Goal: Task Accomplishment & Management: Manage account settings

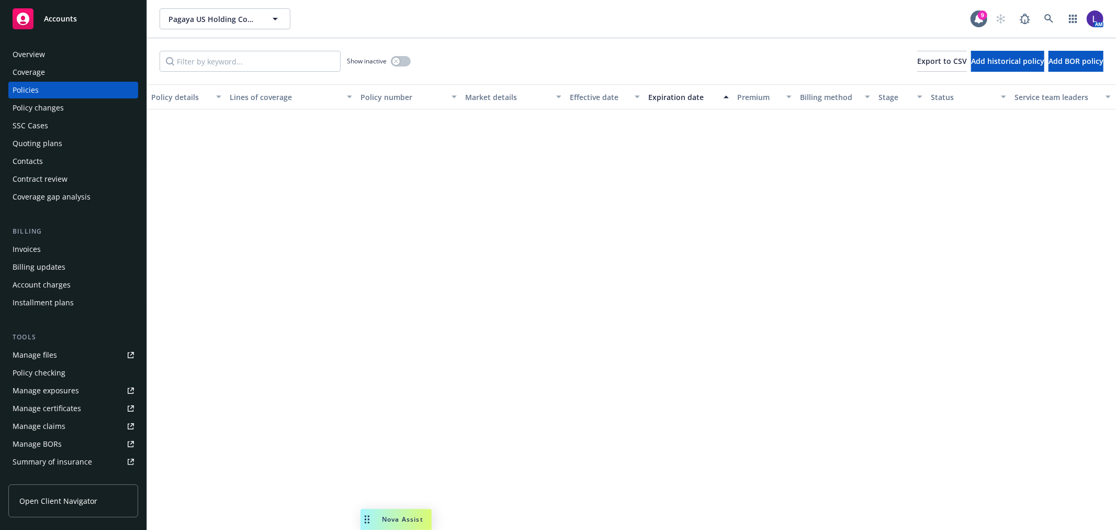
scroll to position [523, 0]
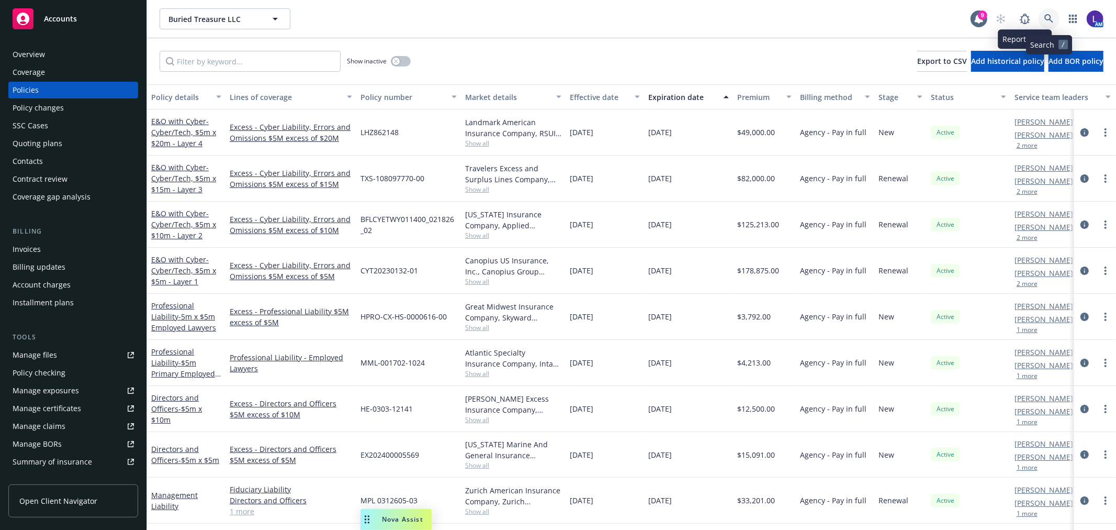
click at [1049, 17] on icon at bounding box center [1049, 18] width 9 height 9
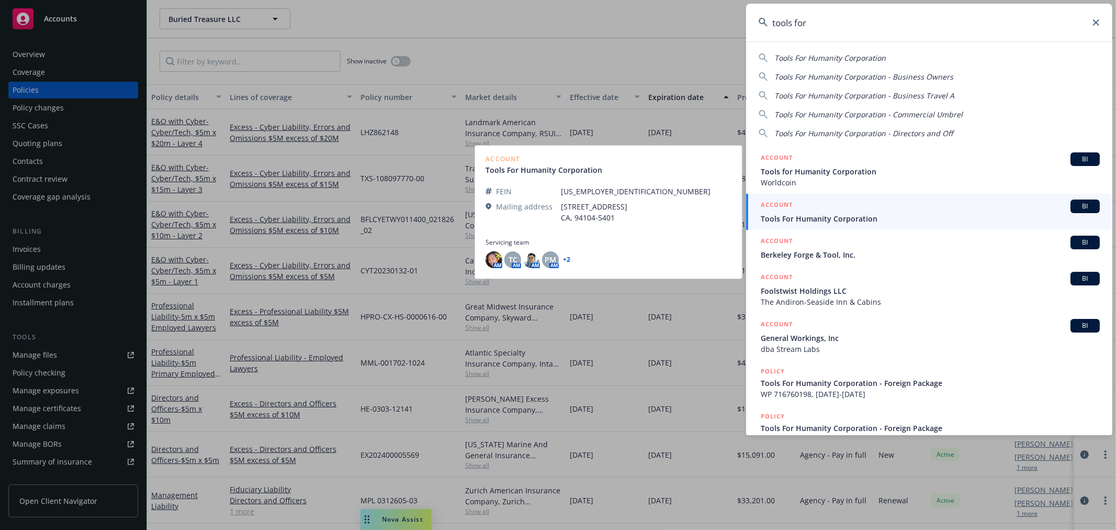
type input "tools for"
click at [849, 212] on div "ACCOUNT BI" at bounding box center [930, 206] width 339 height 14
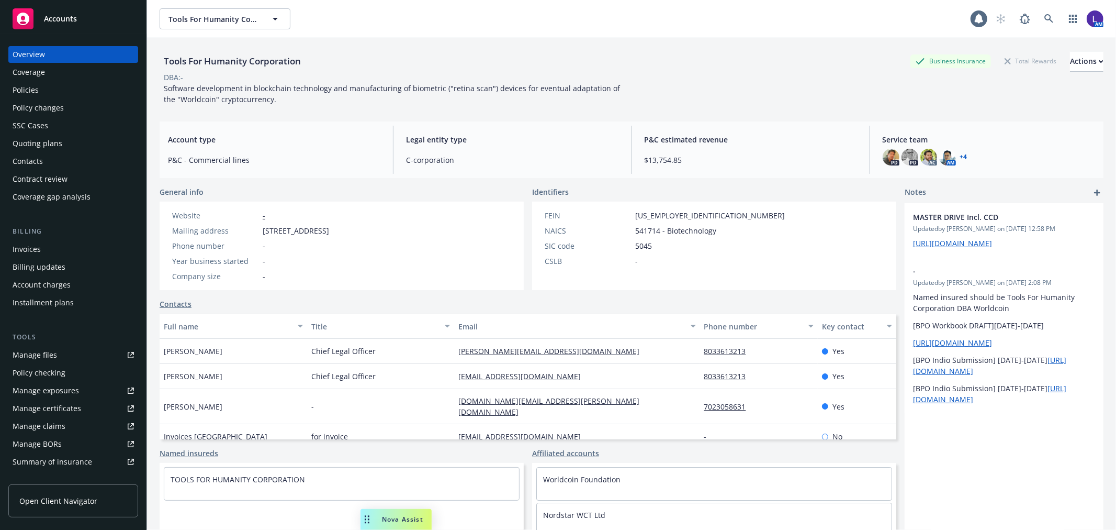
click at [63, 84] on div "Policies" at bounding box center [73, 90] width 121 height 17
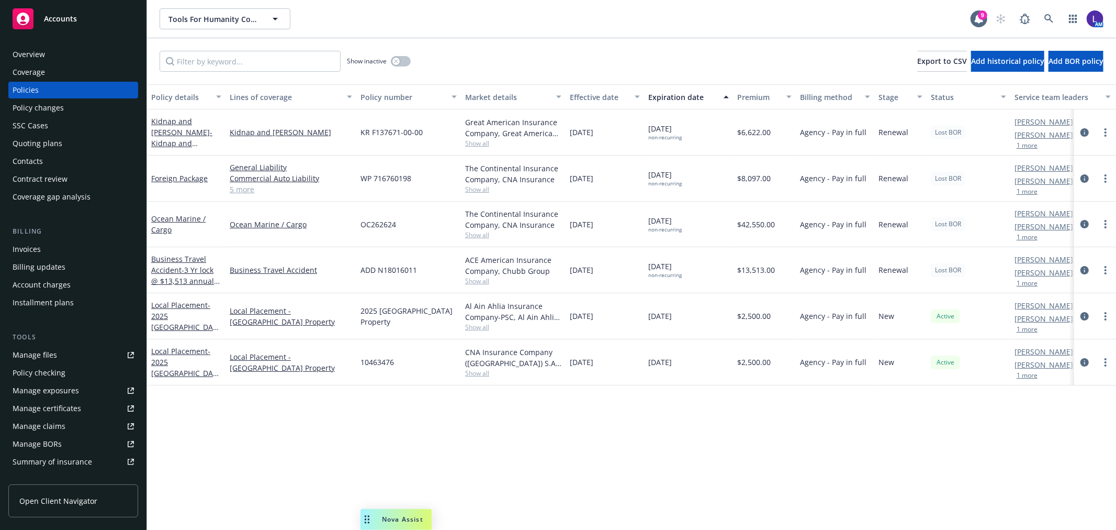
click at [59, 55] on div "Overview" at bounding box center [73, 54] width 121 height 17
click at [1079, 312] on link "circleInformation" at bounding box center [1085, 316] width 13 height 13
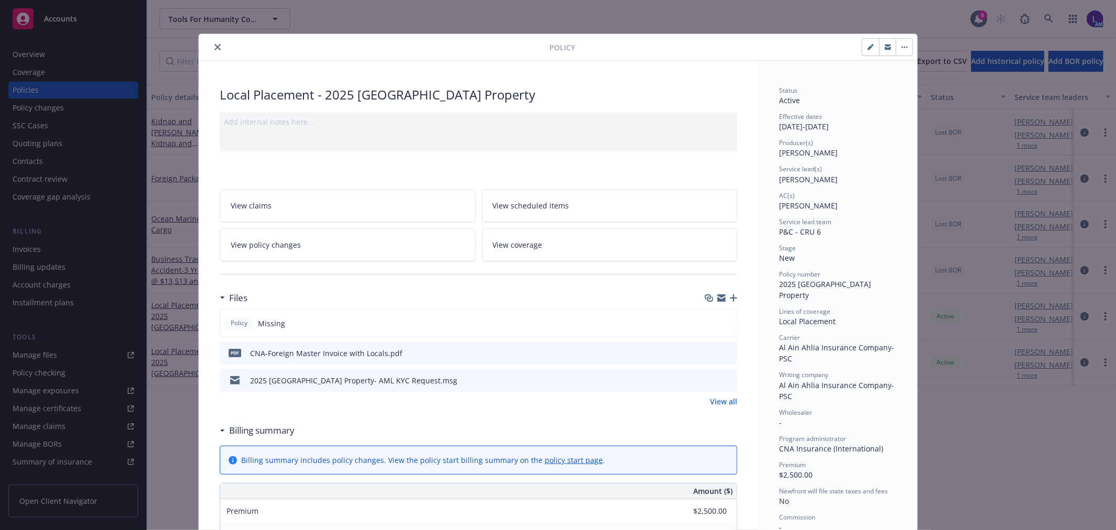
click at [868, 45] on icon "button" at bounding box center [871, 47] width 6 height 6
select select "NEW"
select select "12"
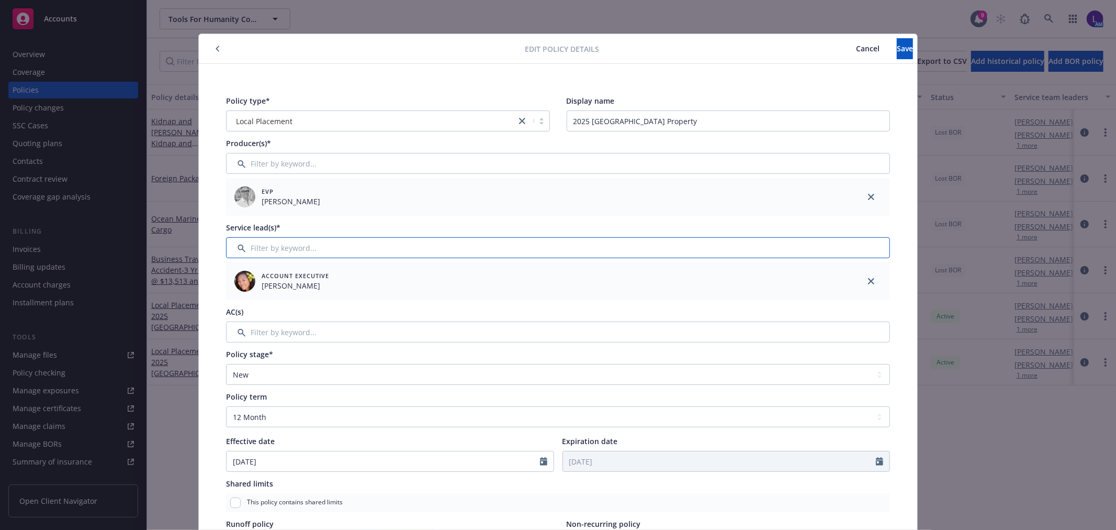
click at [328, 248] on input "Filter by keyword..." at bounding box center [558, 247] width 664 height 21
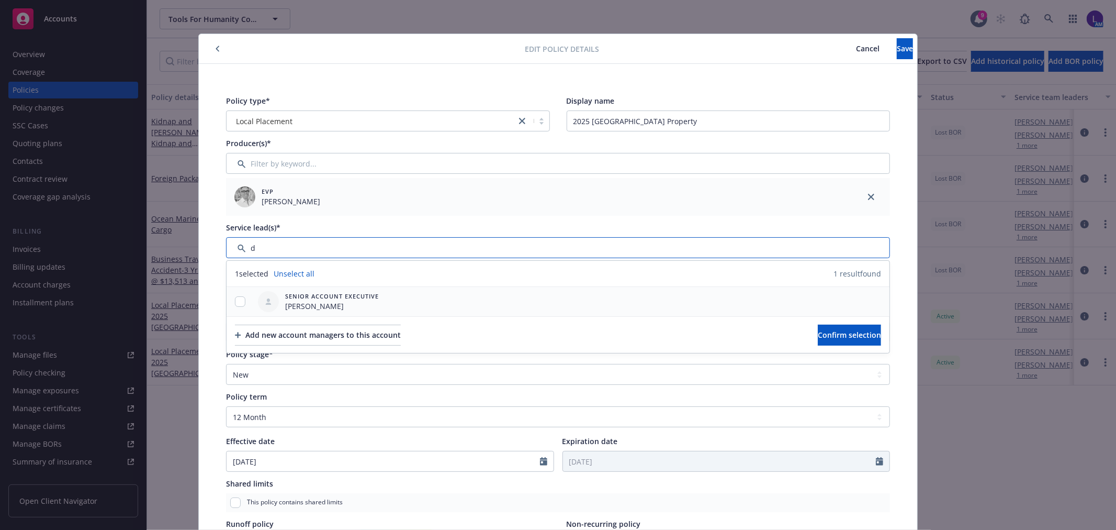
type input "d"
click at [239, 296] on input "checkbox" at bounding box center [240, 301] width 10 height 10
checkbox input "true"
click at [846, 331] on span "Confirm selection" at bounding box center [849, 335] width 63 height 10
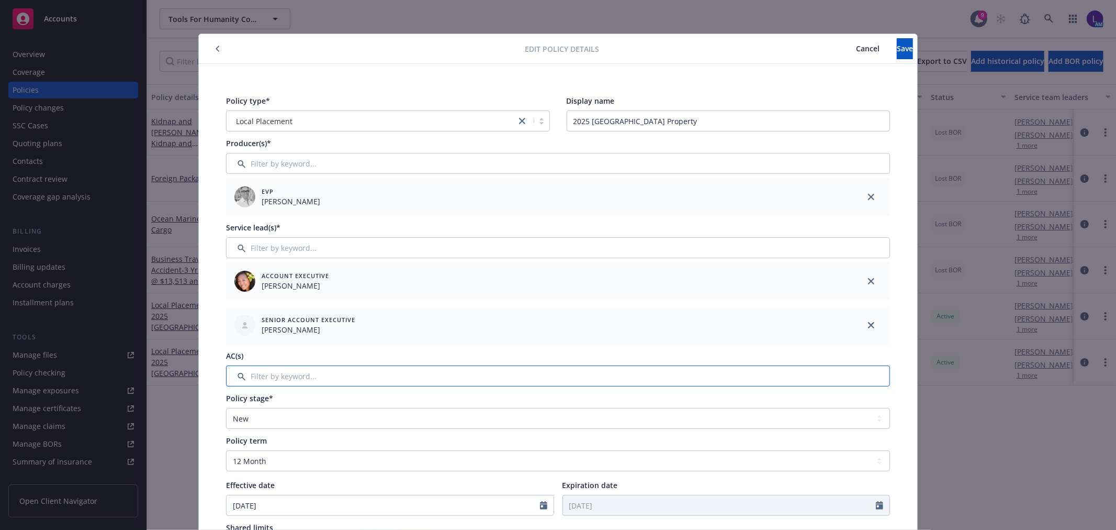
click at [312, 365] on input "Filter by keyword..." at bounding box center [558, 375] width 664 height 21
type input "x"
click at [306, 373] on input "Filter by keyword..." at bounding box center [558, 375] width 664 height 21
click at [301, 380] on input "Filter by keyword..." at bounding box center [558, 375] width 664 height 21
drag, startPoint x: 260, startPoint y: 375, endPoint x: 251, endPoint y: 372, distance: 9.4
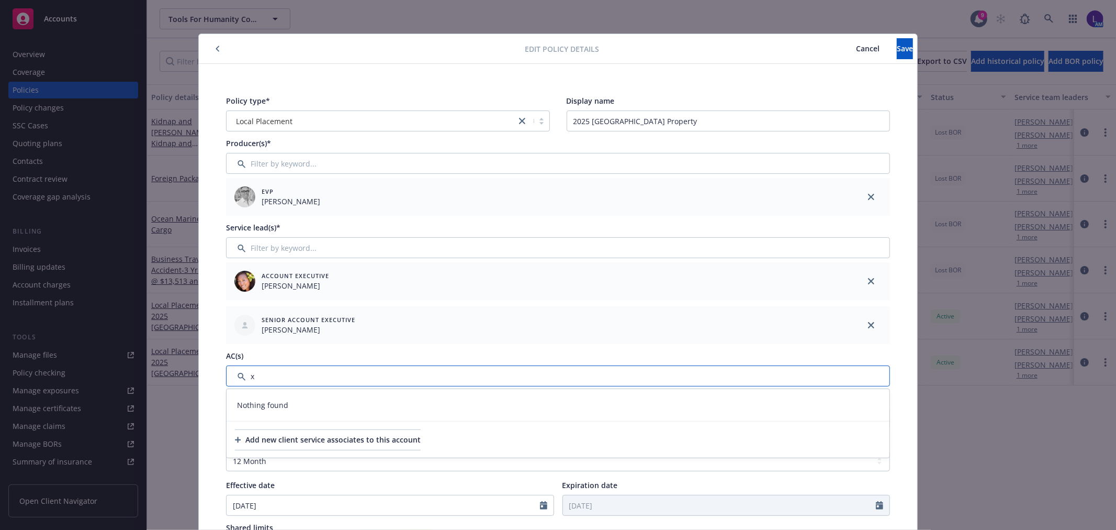
click at [238, 370] on input "Filter by keyword..." at bounding box center [558, 375] width 664 height 21
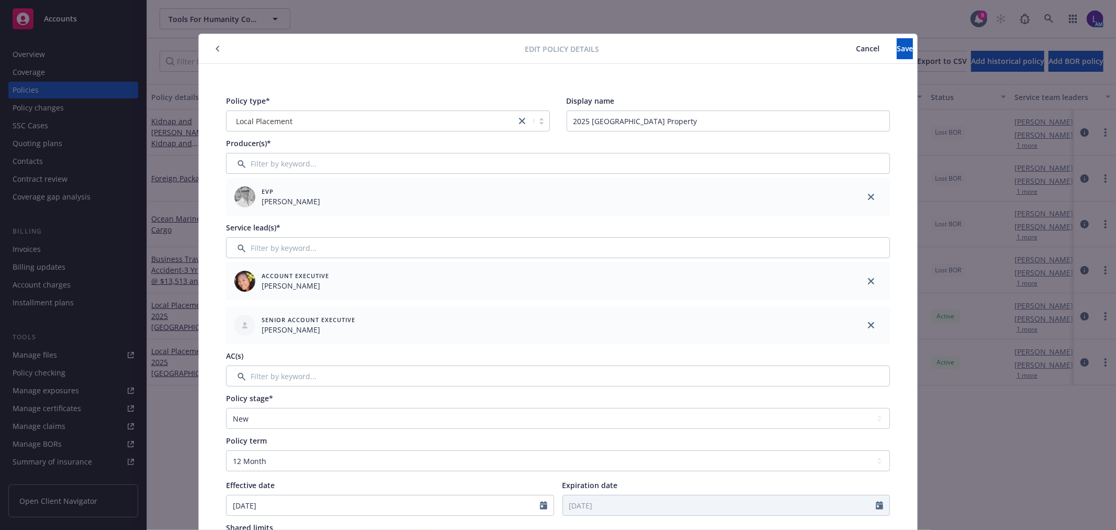
drag, startPoint x: 867, startPoint y: 278, endPoint x: 867, endPoint y: 210, distance: 68.0
click at [868, 278] on icon "close" at bounding box center [871, 281] width 6 height 6
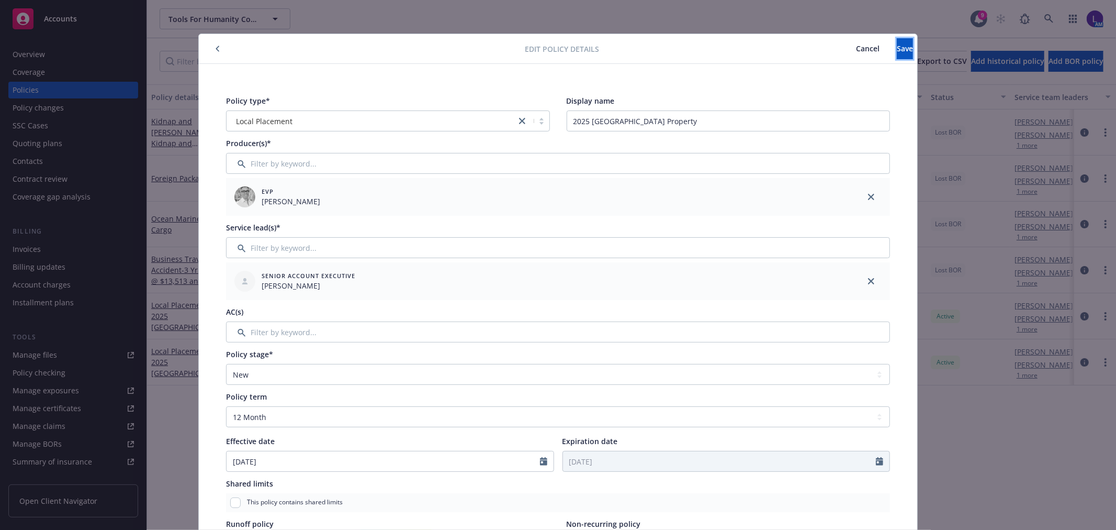
drag, startPoint x: 873, startPoint y: 50, endPoint x: 843, endPoint y: 37, distance: 32.9
click at [897, 49] on button "Save" at bounding box center [905, 48] width 16 height 21
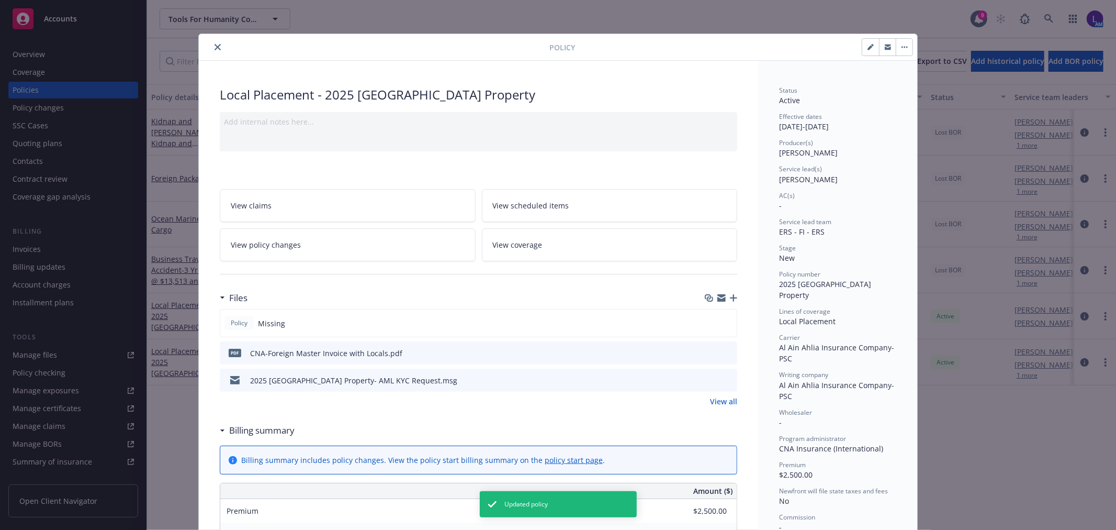
click at [215, 48] on icon "close" at bounding box center [218, 47] width 6 height 6
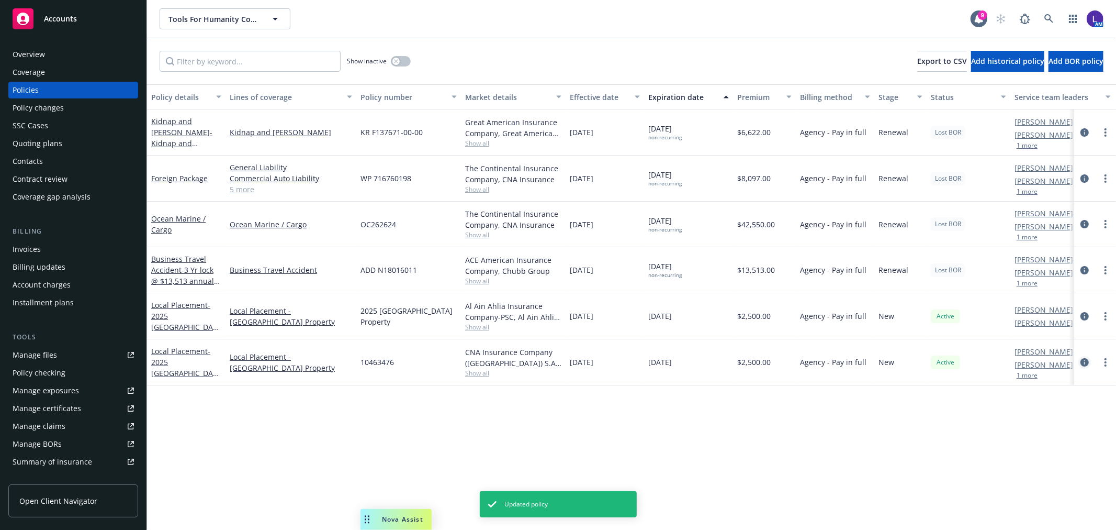
click at [1082, 359] on icon "circleInformation" at bounding box center [1085, 362] width 8 height 8
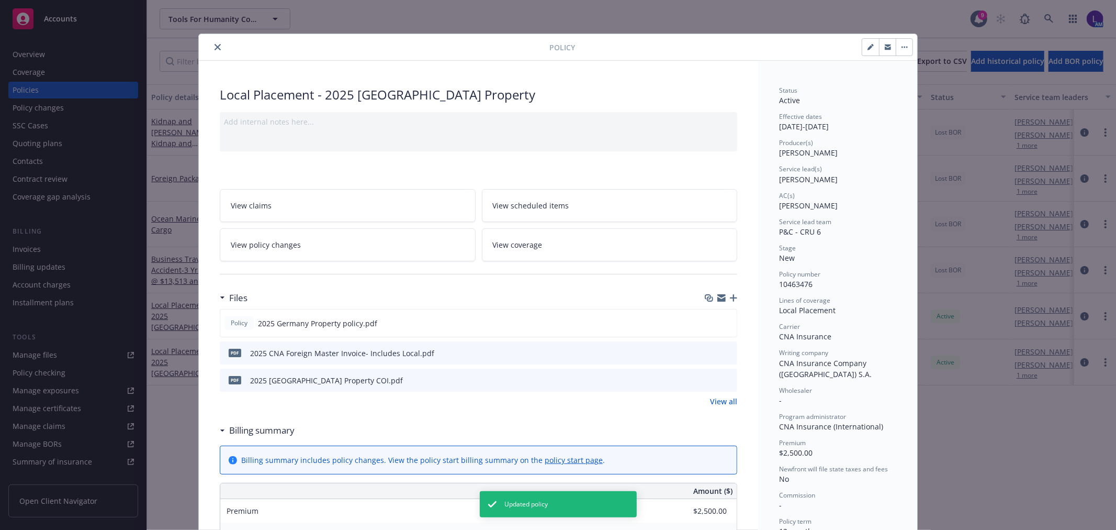
click at [868, 48] on icon "button" at bounding box center [870, 47] width 5 height 5
select select "NEW"
select select "12"
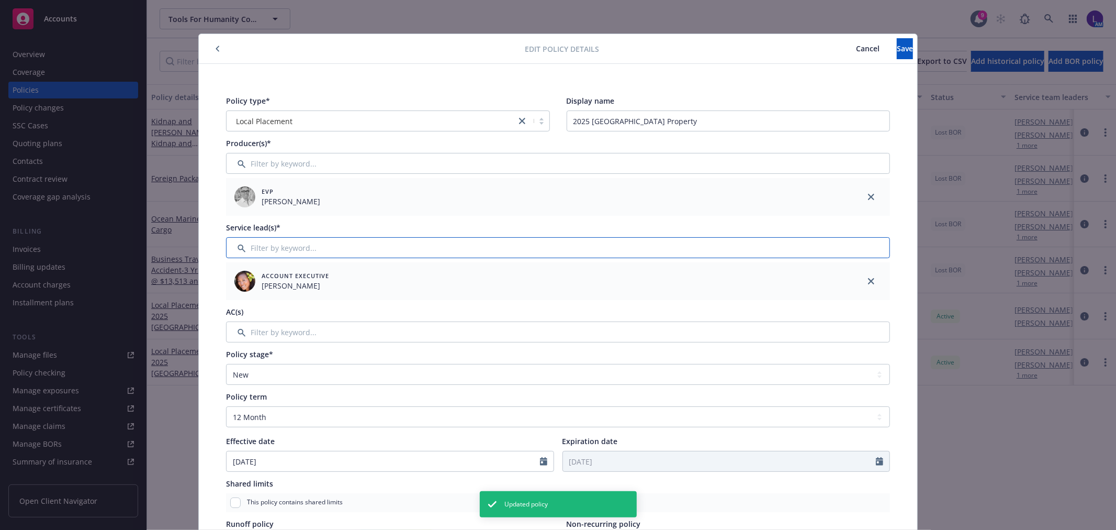
click at [283, 238] on input "Filter by keyword..." at bounding box center [558, 247] width 664 height 21
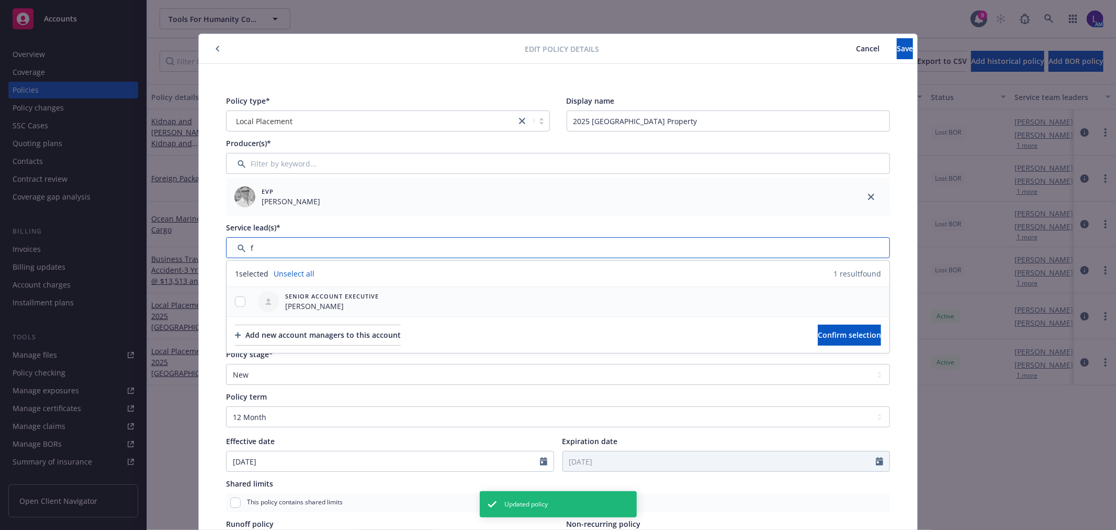
type input "f"
click at [238, 297] on input "checkbox" at bounding box center [240, 301] width 10 height 10
checkbox input "true"
click at [818, 328] on button "Confirm selection" at bounding box center [849, 334] width 63 height 21
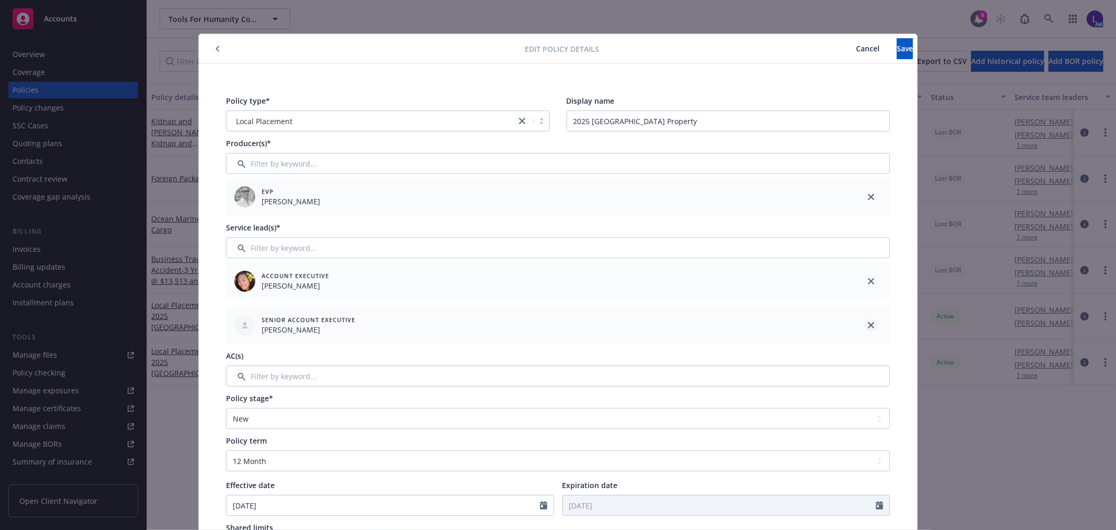
click at [869, 280] on icon "close" at bounding box center [871, 281] width 6 height 6
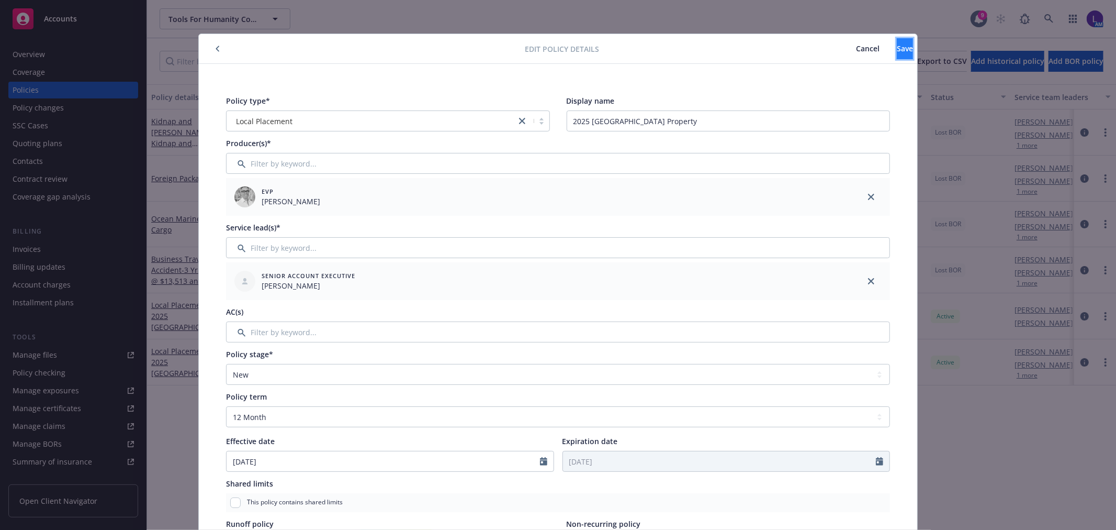
click at [903, 50] on button "Save" at bounding box center [905, 48] width 16 height 21
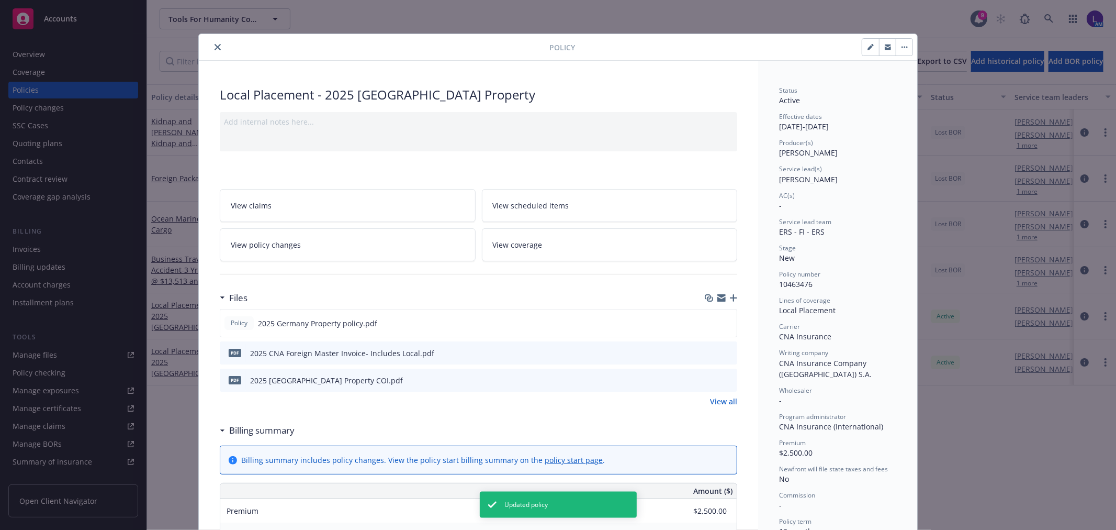
click at [215, 46] on icon "close" at bounding box center [218, 47] width 6 height 6
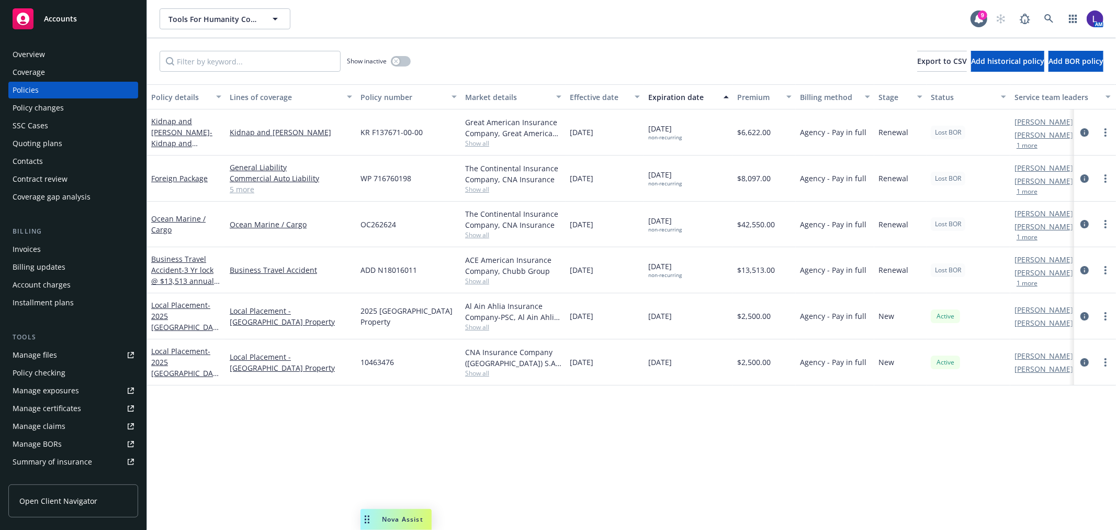
scroll to position [170, 0]
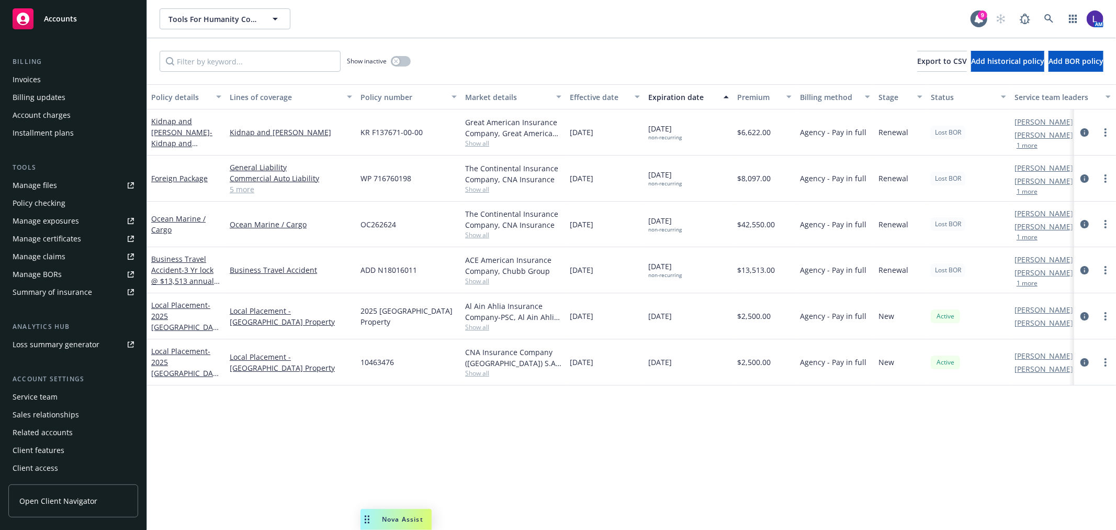
click at [39, 396] on div "Service team" at bounding box center [35, 396] width 45 height 17
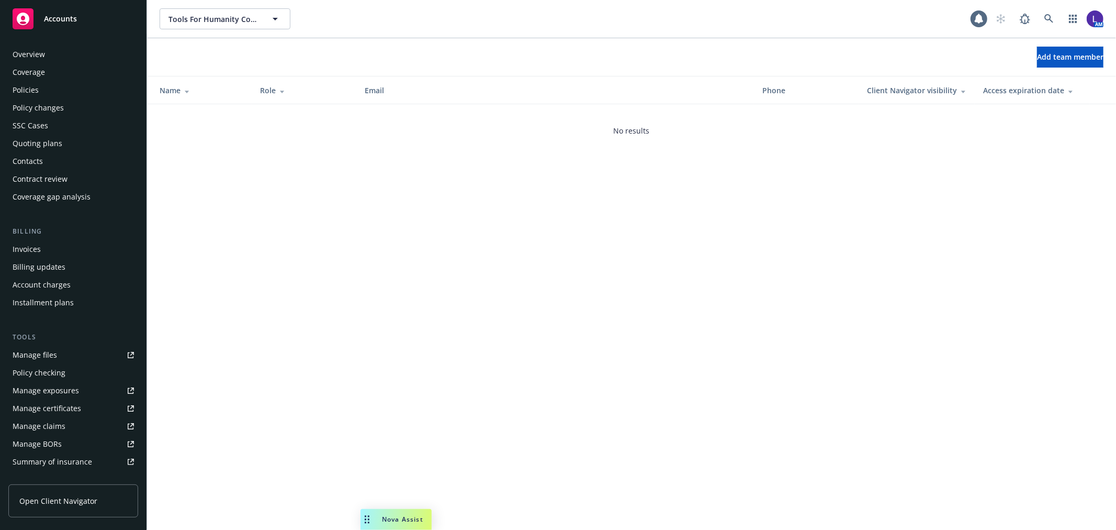
scroll to position [170, 0]
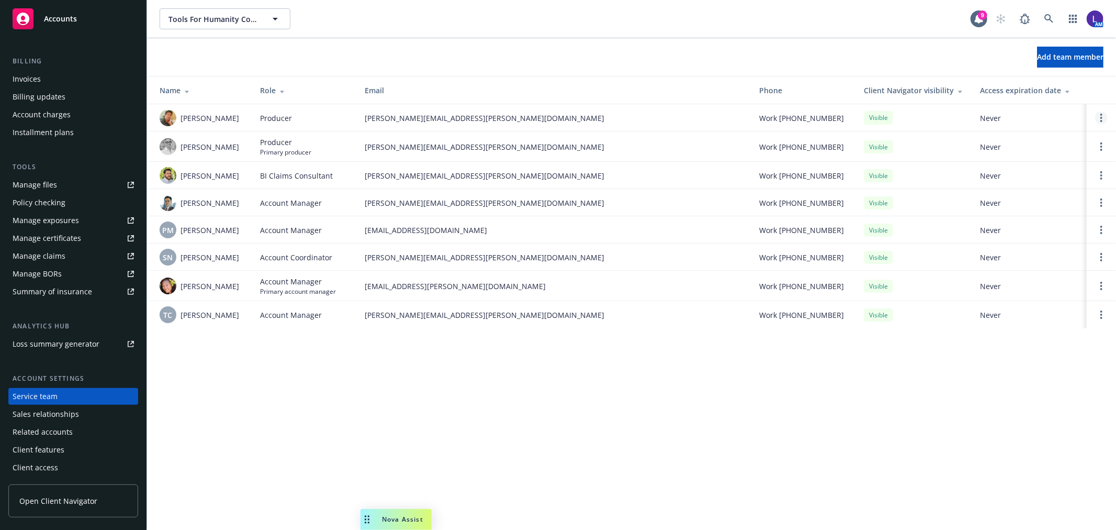
click at [1102, 115] on circle "Open options" at bounding box center [1102, 115] width 2 height 2
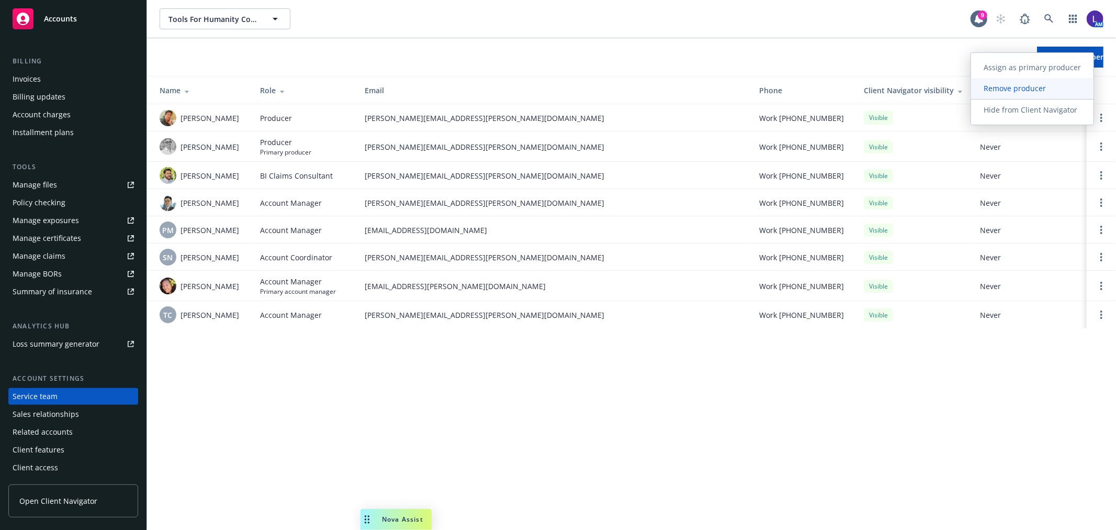
click at [1021, 88] on span "Remove producer" at bounding box center [1014, 88] width 87 height 10
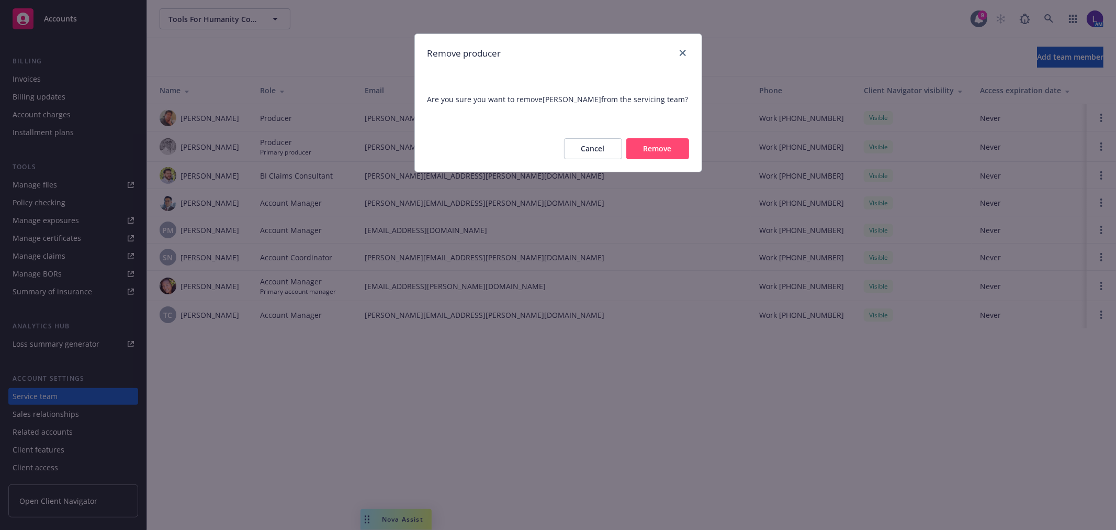
click at [676, 143] on button "Remove" at bounding box center [657, 148] width 63 height 21
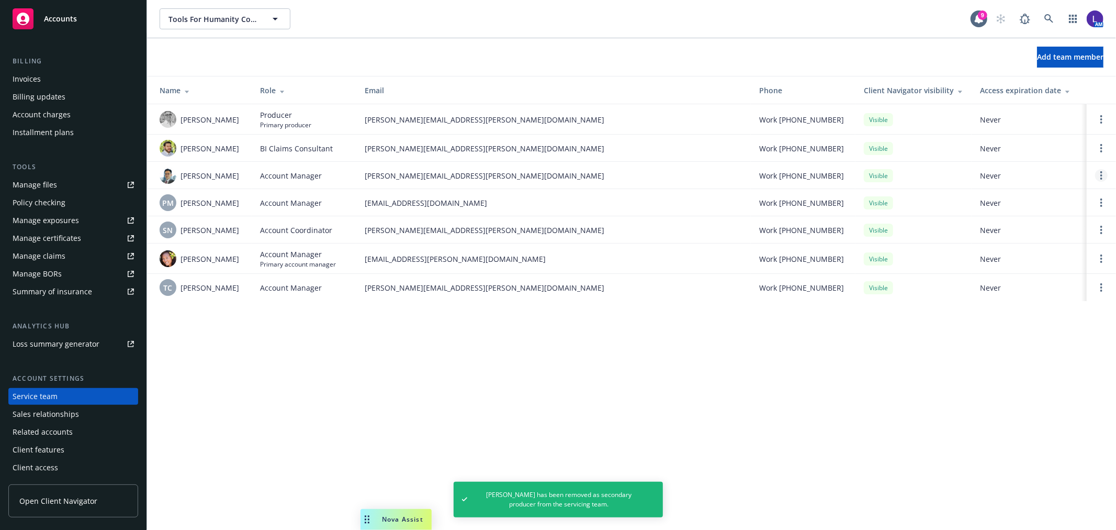
click at [1099, 176] on link "Open options" at bounding box center [1101, 175] width 13 height 13
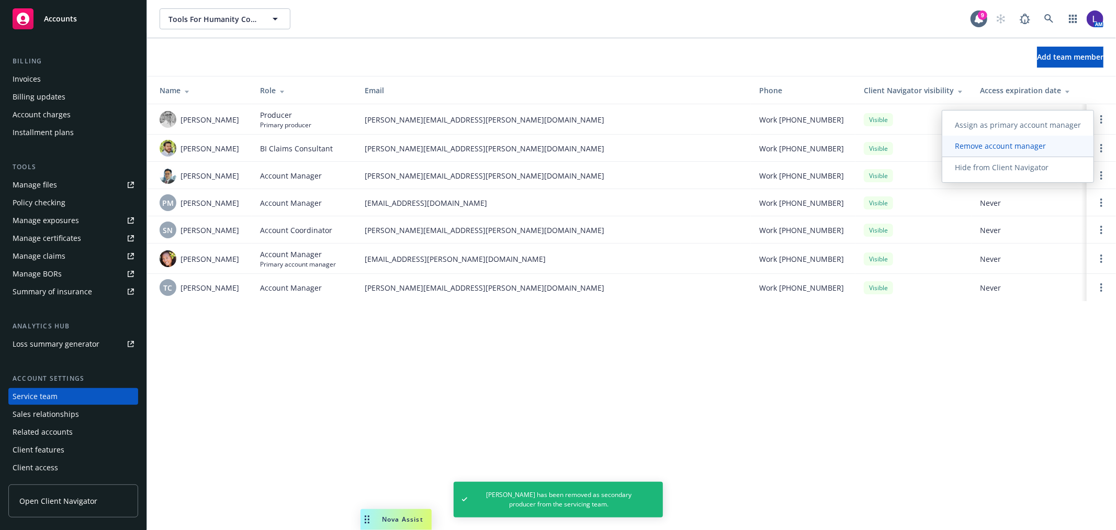
click at [1010, 148] on span "Remove account manager" at bounding box center [1001, 146] width 116 height 10
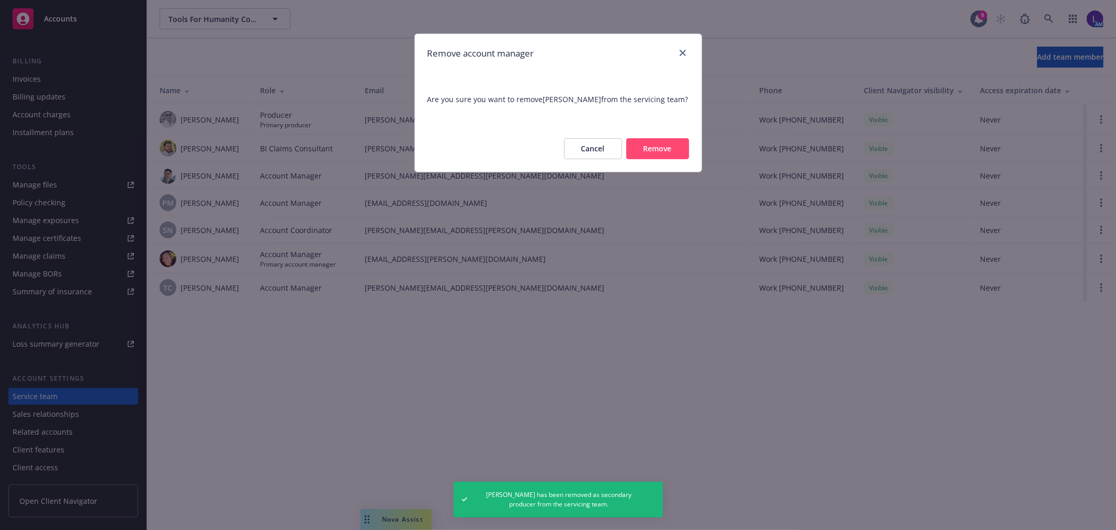
click at [665, 147] on button "Remove" at bounding box center [657, 148] width 63 height 21
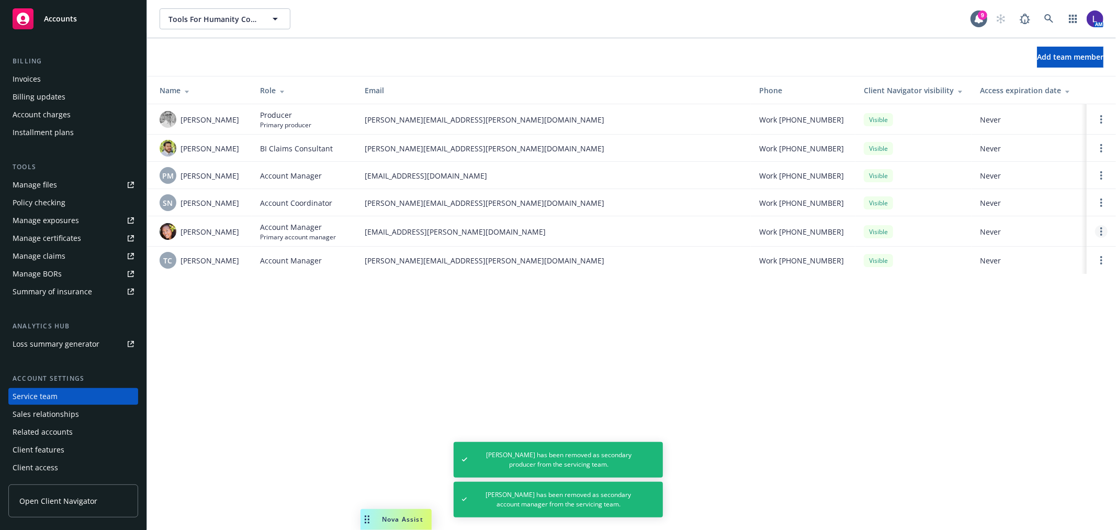
click at [1104, 229] on link "Open options" at bounding box center [1101, 231] width 13 height 13
click at [969, 316] on div "Tools For Humanity Corporation Tools For Humanity Corporation 9 AM Add team mem…" at bounding box center [631, 265] width 969 height 530
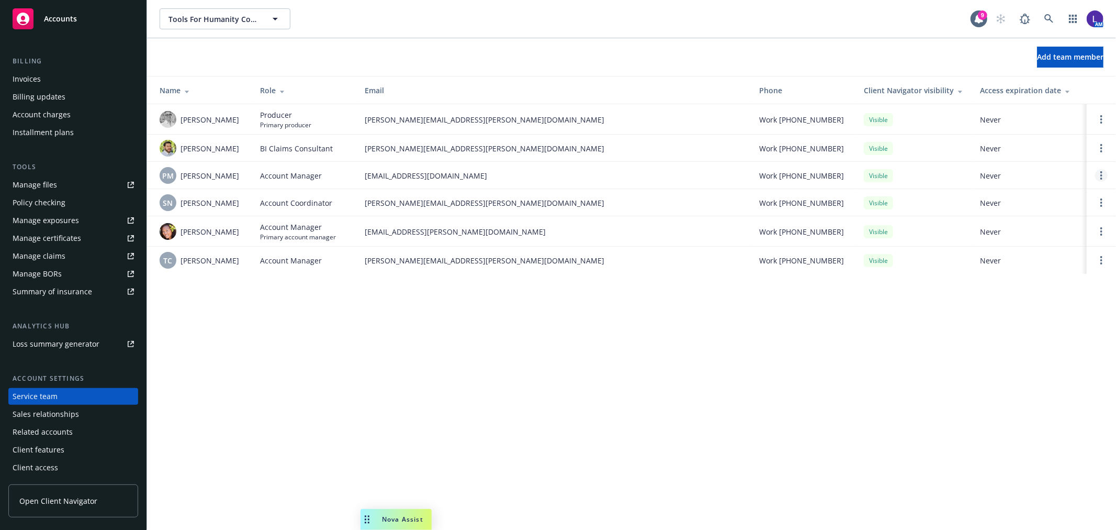
click at [1102, 176] on circle "Open options" at bounding box center [1102, 175] width 2 height 2
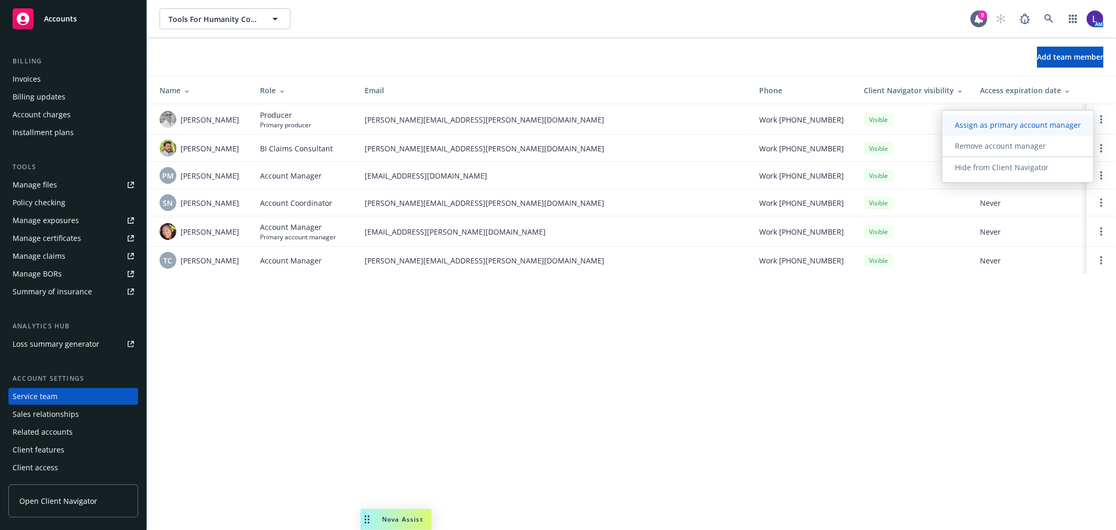
click at [1002, 126] on span "Assign as primary account manager" at bounding box center [1018, 125] width 151 height 10
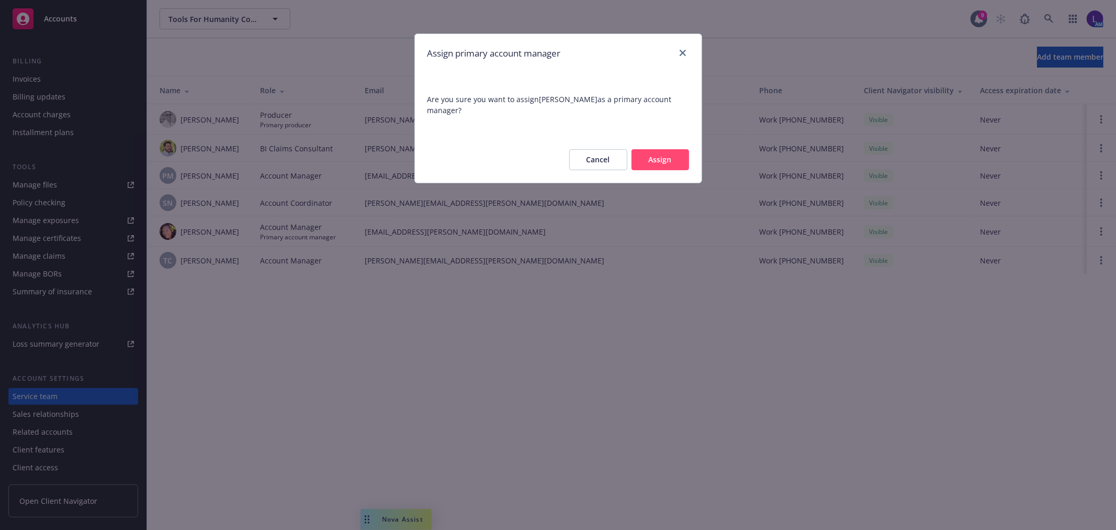
click at [677, 163] on button "Assign" at bounding box center [661, 159] width 58 height 21
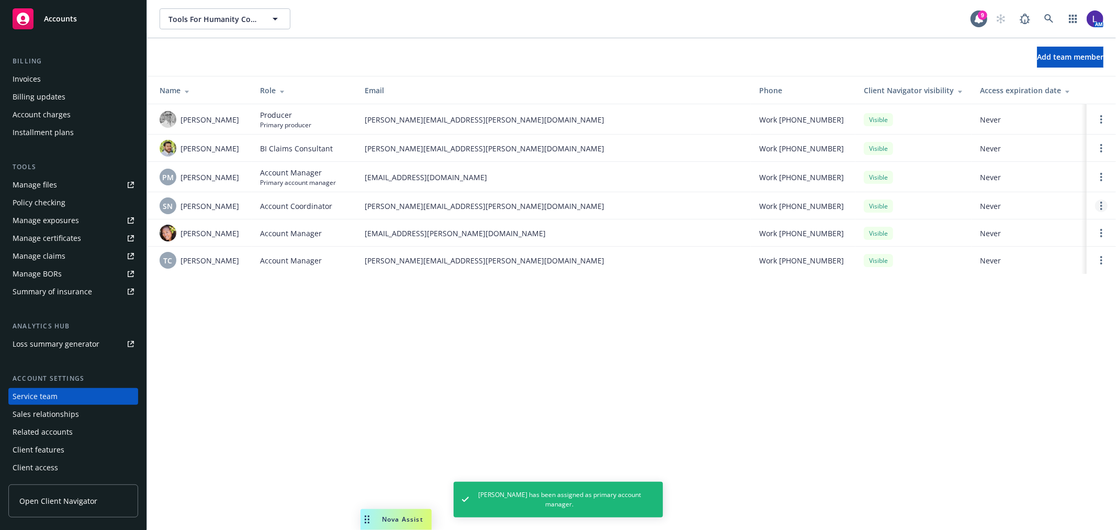
click at [1102, 202] on icon "Open options" at bounding box center [1102, 206] width 2 height 8
click at [999, 175] on span "Remove account coordinator" at bounding box center [1031, 176] width 126 height 10
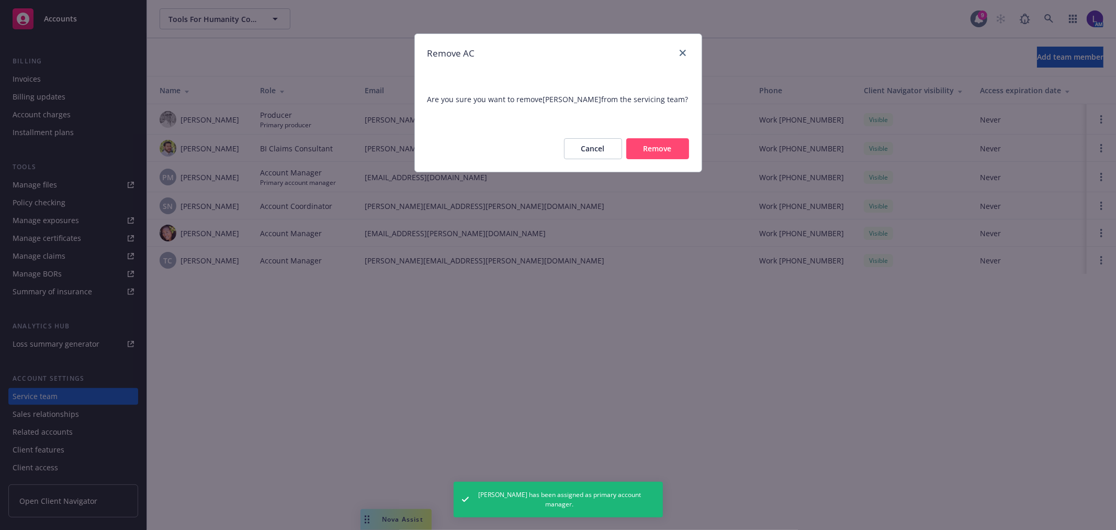
click at [667, 147] on button "Remove" at bounding box center [657, 148] width 63 height 21
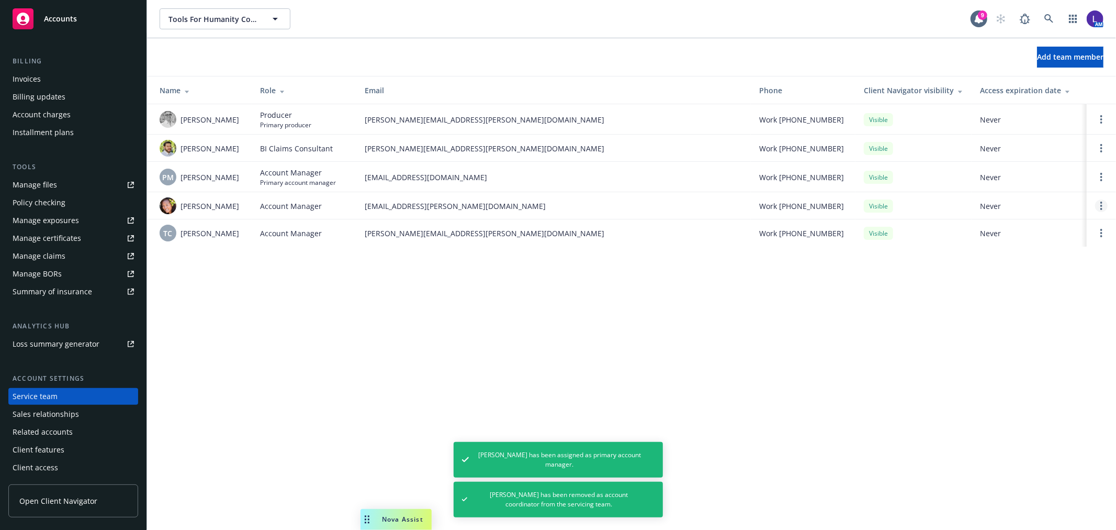
click at [1100, 205] on link "Open options" at bounding box center [1101, 205] width 13 height 13
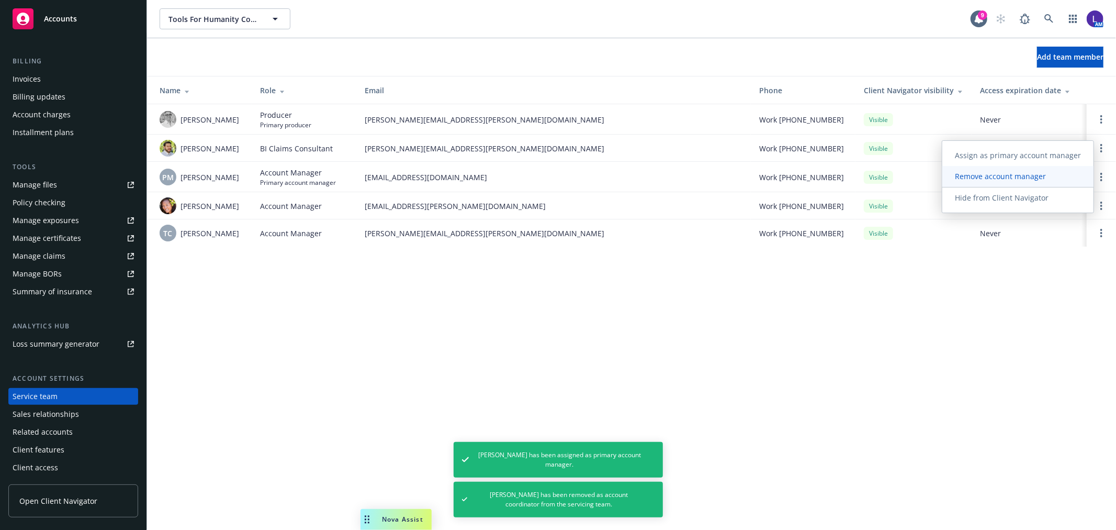
click at [1010, 178] on span "Remove account manager" at bounding box center [1001, 176] width 116 height 10
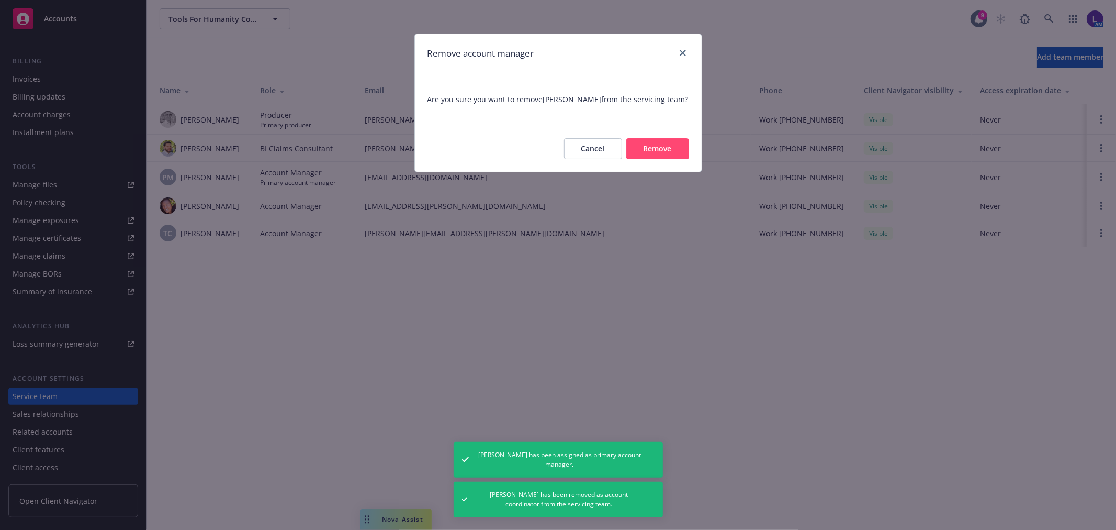
click at [658, 152] on button "Remove" at bounding box center [657, 148] width 63 height 21
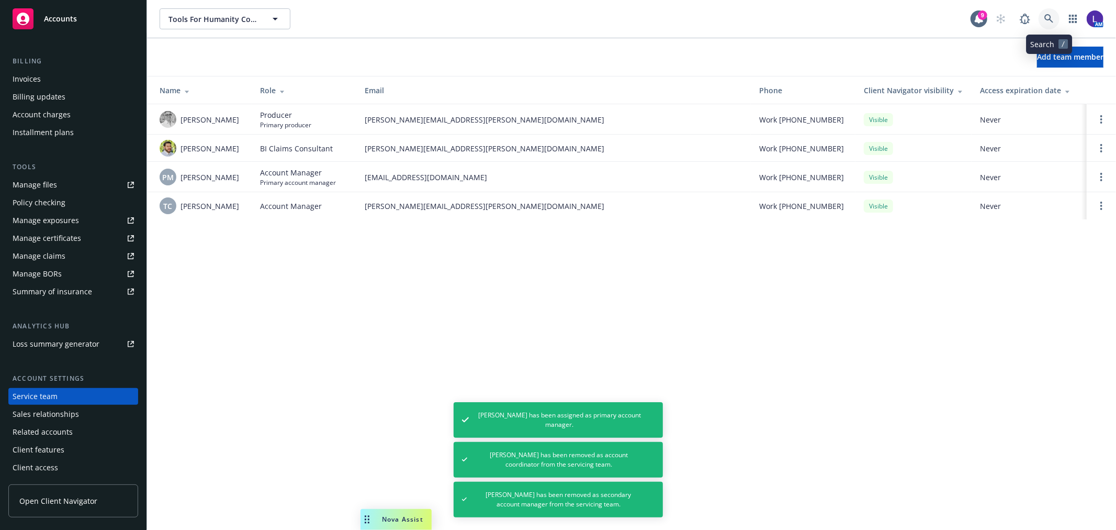
click at [1052, 14] on icon at bounding box center [1049, 18] width 9 height 9
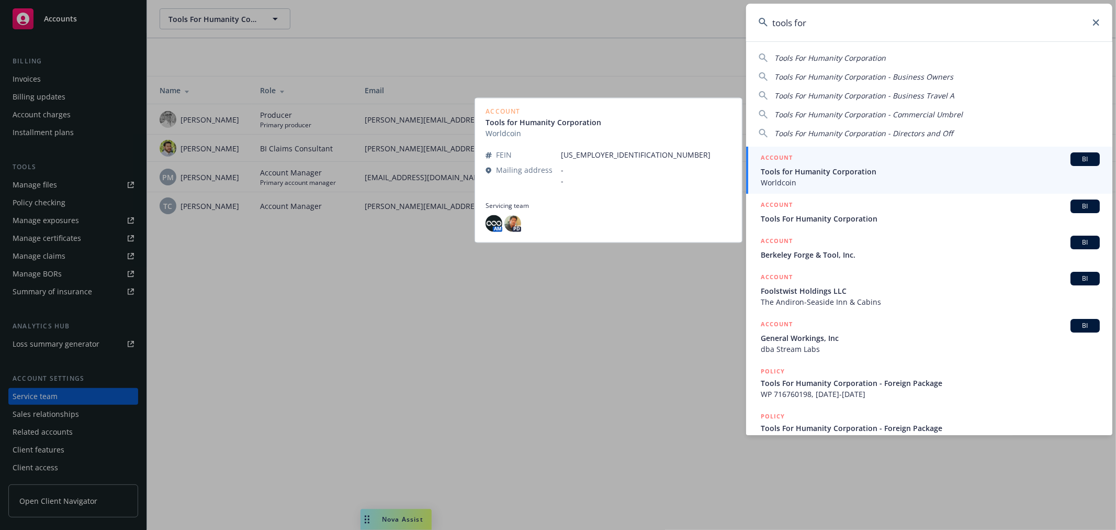
type input "tools for"
click at [847, 163] on div "ACCOUNT BI" at bounding box center [930, 159] width 339 height 14
